Goal: Task Accomplishment & Management: Complete application form

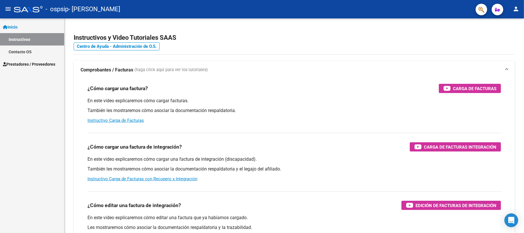
click at [25, 62] on span "Prestadores / Proveedores" at bounding box center [29, 64] width 52 height 6
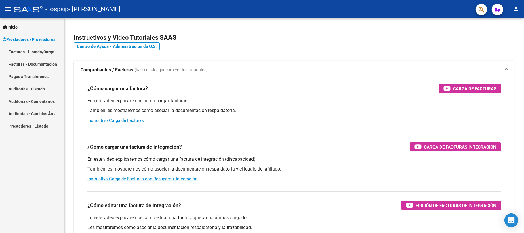
click at [36, 49] on link "Facturas - Listado/Carga" at bounding box center [32, 51] width 64 height 12
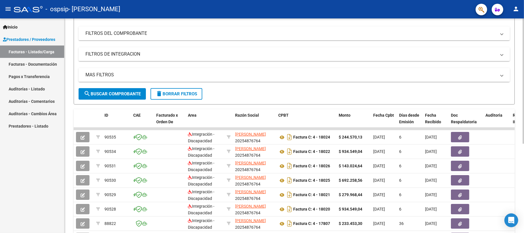
scroll to position [153, 0]
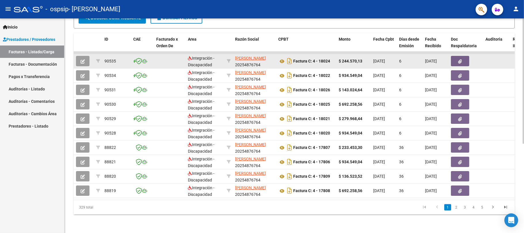
click at [351, 59] on strong "$ 244.570,13" at bounding box center [351, 61] width 24 height 5
drag, startPoint x: 346, startPoint y: 52, endPoint x: 353, endPoint y: 52, distance: 6.3
click at [353, 58] on div "$ 244.570,13" at bounding box center [354, 61] width 30 height 7
click at [354, 54] on datatable-body-cell "$ 244.570,13" at bounding box center [353, 61] width 35 height 14
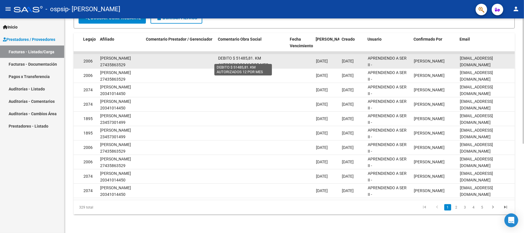
click at [222, 59] on span "DEBITO $ 51485,81. KM AUTORIZADOS 12 POR MES" at bounding box center [243, 61] width 50 height 11
click at [241, 56] on span "DEBITO $ 51485,81. KM AUTORIZADOS 12 POR MES" at bounding box center [243, 61] width 50 height 11
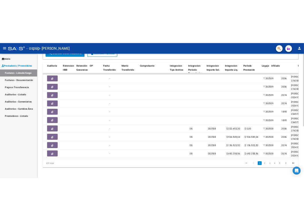
scroll to position [0, 318]
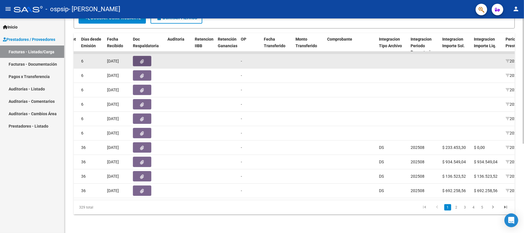
click at [143, 59] on icon "button" at bounding box center [142, 61] width 4 height 4
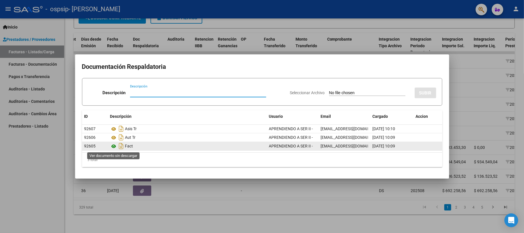
click at [114, 145] on icon at bounding box center [113, 146] width 7 height 7
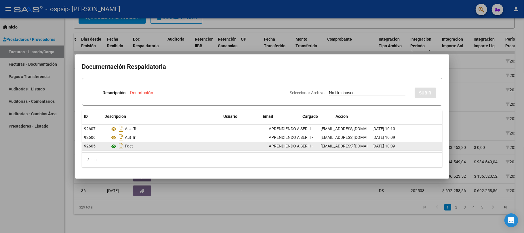
scroll to position [153, 0]
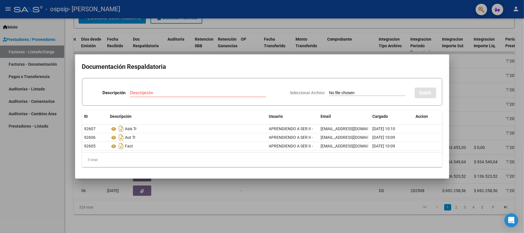
click at [51, 129] on div at bounding box center [262, 116] width 524 height 233
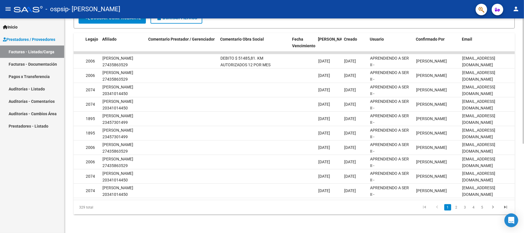
scroll to position [0, 771]
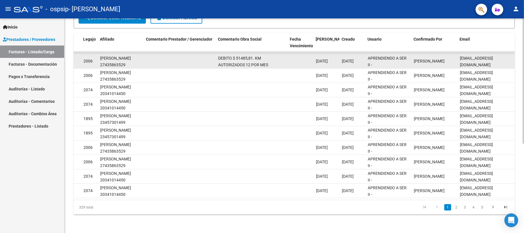
click at [262, 55] on div "DEBITO $ 51485,81. KM AUTORIZADOS 12 POR MES" at bounding box center [251, 61] width 67 height 12
click at [265, 55] on div "DEBITO $ 51485,81. KM AUTORIZADOS 12 POR MES" at bounding box center [251, 61] width 67 height 12
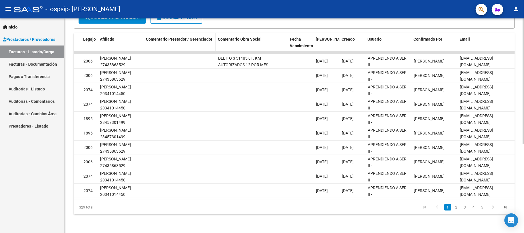
click at [146, 39] on datatable-header-cell "Comentario Prestador / Gerenciador" at bounding box center [180, 45] width 72 height 25
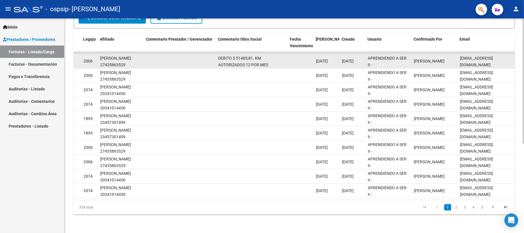
click at [126, 55] on div "[PERSON_NAME] 27435863529" at bounding box center [120, 61] width 41 height 13
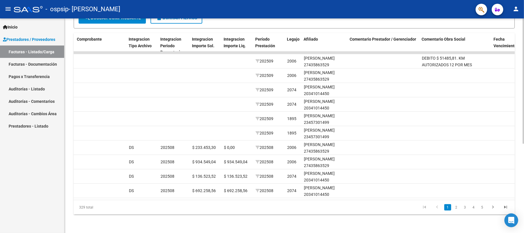
scroll to position [0, 559]
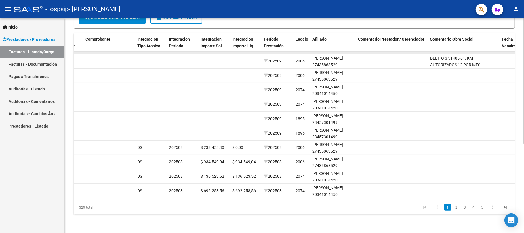
click at [221, 51] on datatable-body-cell at bounding box center [214, 52] width 32 height 2
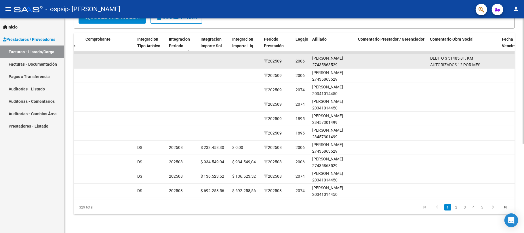
click at [226, 54] on datatable-body-cell at bounding box center [214, 61] width 32 height 14
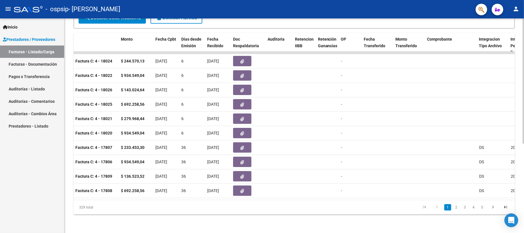
scroll to position [0, 170]
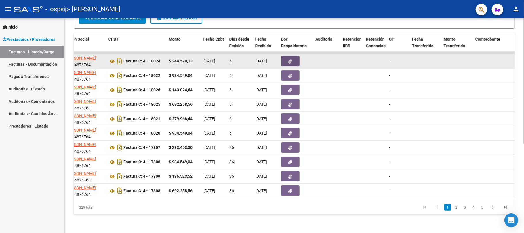
click at [289, 56] on button "button" at bounding box center [290, 61] width 18 height 10
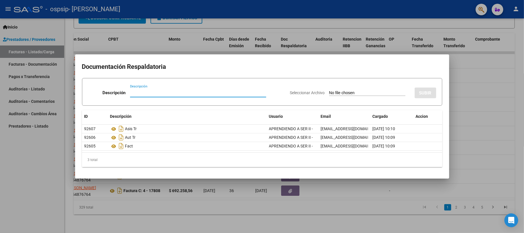
click at [35, 134] on div at bounding box center [262, 116] width 524 height 233
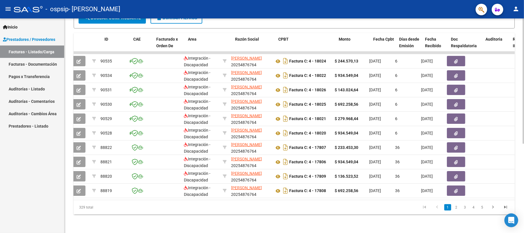
scroll to position [0, 0]
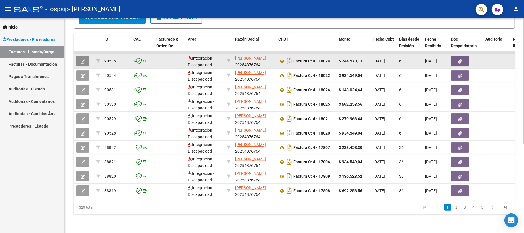
click at [84, 59] on icon "button" at bounding box center [83, 61] width 4 height 4
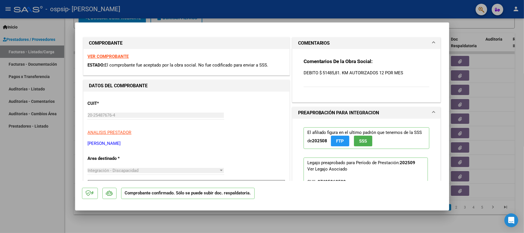
click at [353, 74] on p "DEBITO $ 51485,81. KM AUTORIZADOS 12 POR MES" at bounding box center [366, 73] width 126 height 6
click at [308, 87] on div "Comentarios De la Obra Social: DEBITO $ 51485,81. KM AUTORIZADOS 12 POR MES" at bounding box center [366, 75] width 126 height 35
click at [319, 73] on p "DEBITO $ 51485,81. KM AUTORIZADOS 12 POR MES" at bounding box center [366, 73] width 126 height 6
click at [50, 194] on div at bounding box center [262, 116] width 524 height 233
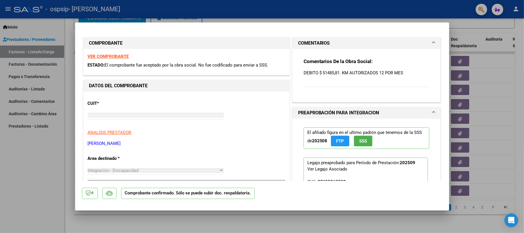
type input "$ 0,00"
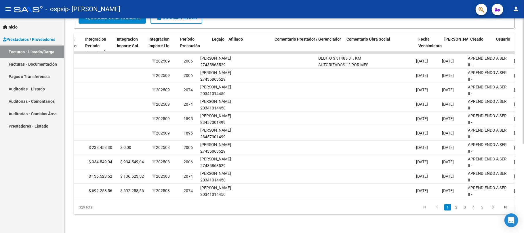
scroll to position [0, 771]
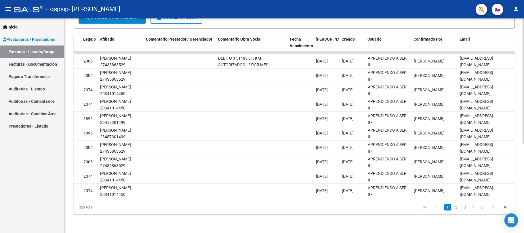
click at [84, 200] on div "329 total" at bounding box center [117, 207] width 87 height 14
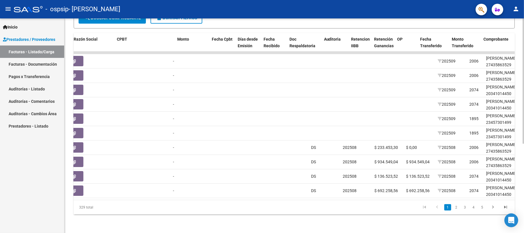
scroll to position [0, 0]
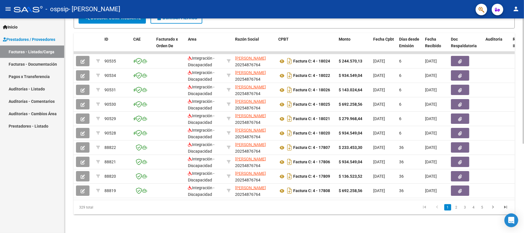
click at [218, 211] on datatable-pager "1 2 3 4 5" at bounding box center [338, 207] width 348 height 10
